Goal: Transaction & Acquisition: Book appointment/travel/reservation

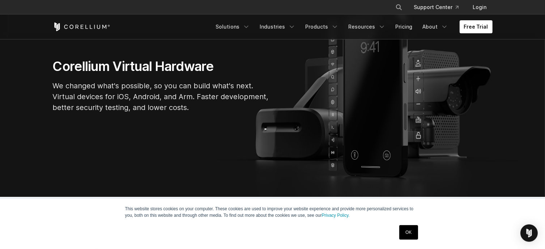
scroll to position [80, 0]
click at [405, 229] on link "OK" at bounding box center [408, 232] width 18 height 14
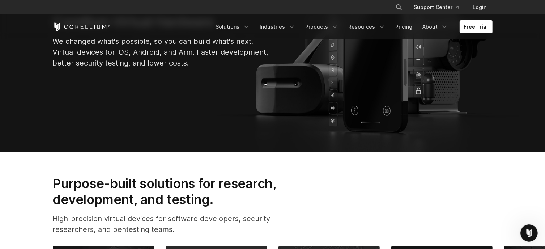
scroll to position [122, 0]
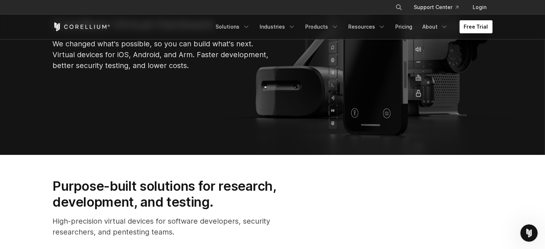
click at [479, 31] on link "Free Trial" at bounding box center [476, 26] width 33 height 13
click at [442, 25] on link "About" at bounding box center [436, 26] width 34 height 13
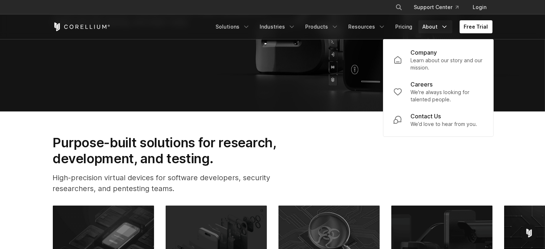
scroll to position [179, 0]
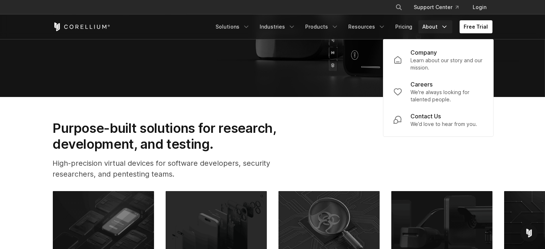
click at [345, 166] on div "Purpose-built solutions for research, development, and testing. High-precision …" at bounding box center [273, 152] width 454 height 65
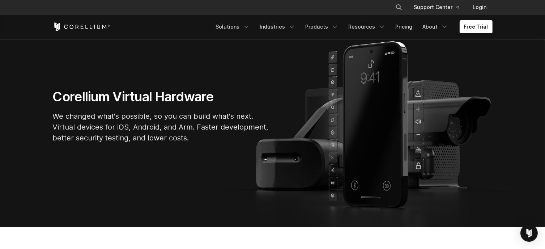
scroll to position [0, 0]
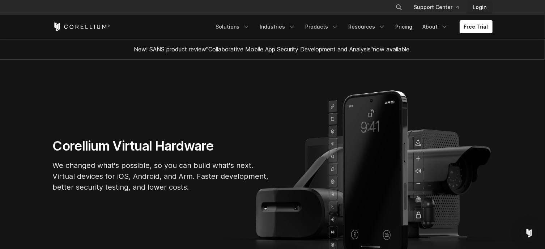
click at [477, 6] on link "Login" at bounding box center [479, 7] width 25 height 13
click at [310, 27] on link "Products" at bounding box center [322, 26] width 42 height 13
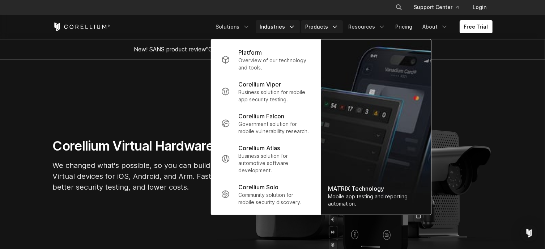
click at [284, 26] on link "Industries" at bounding box center [278, 26] width 44 height 13
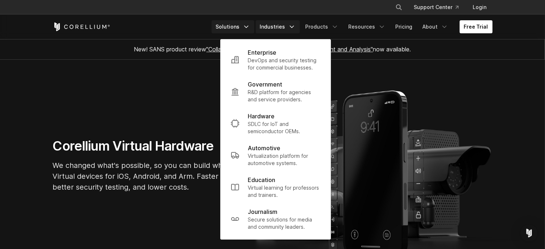
click at [241, 25] on link "Solutions" at bounding box center [233, 26] width 43 height 13
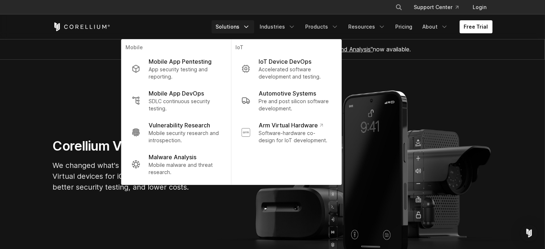
click at [488, 98] on section "Corellium Virtual Hardware We changed what's possible, so you can build what's …" at bounding box center [272, 168] width 545 height 217
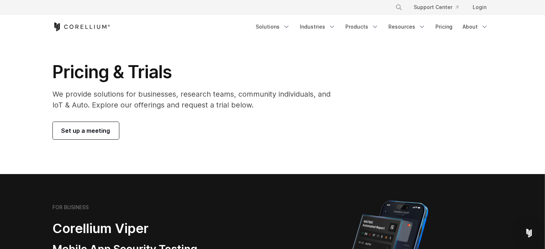
scroll to position [12, 0]
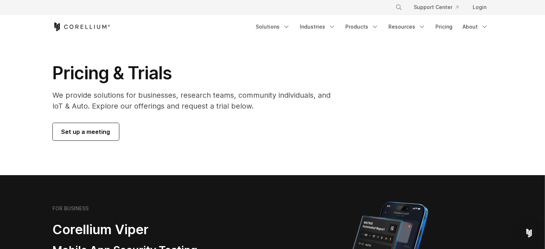
click at [89, 131] on span "Set up a meeting" at bounding box center [85, 131] width 49 height 9
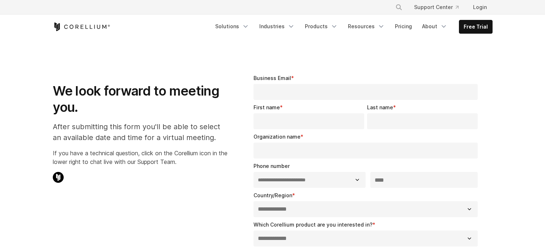
select select "**"
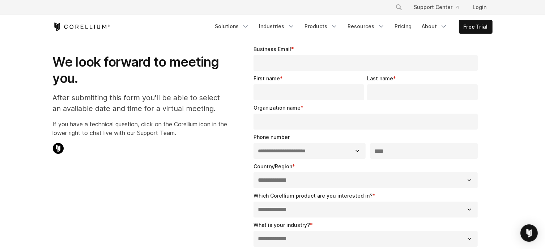
scroll to position [29, 0]
click at [470, 29] on link "Free Trial" at bounding box center [475, 26] width 33 height 13
